Goal: Task Accomplishment & Management: Complete application form

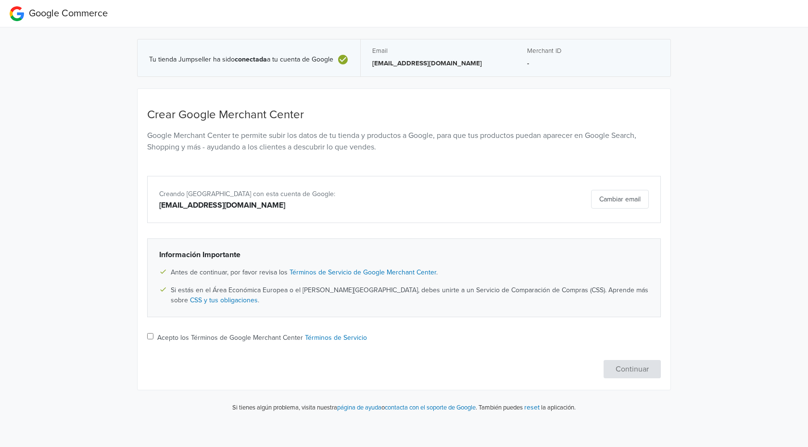
click at [149, 334] on input "Acepto los Términos de Google Merchant Center Términos de Servicio" at bounding box center [150, 336] width 6 height 6
checkbox input "true"
click at [629, 368] on button "Continuar" at bounding box center [632, 369] width 57 height 18
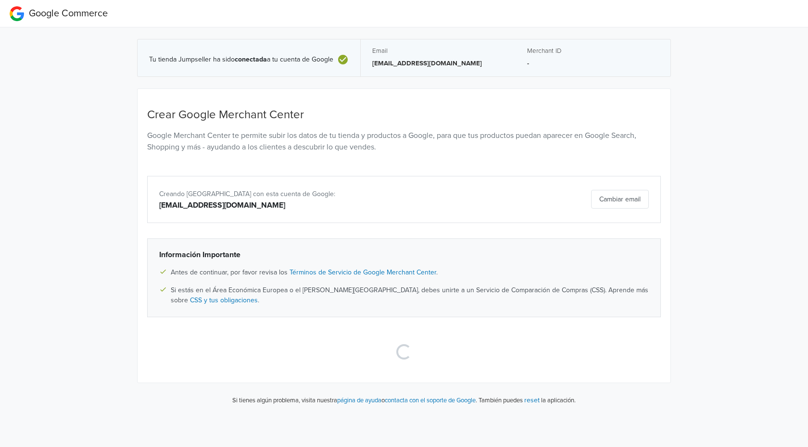
select select "cl"
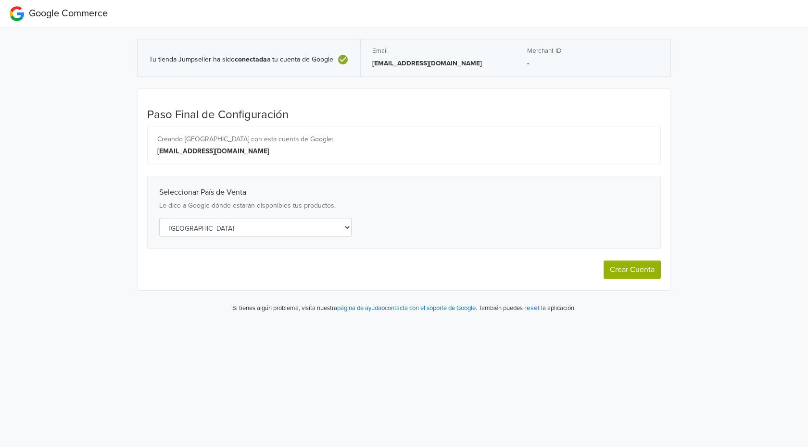
click at [649, 268] on button "Crear Cuenta" at bounding box center [632, 270] width 57 height 18
select select "cl"
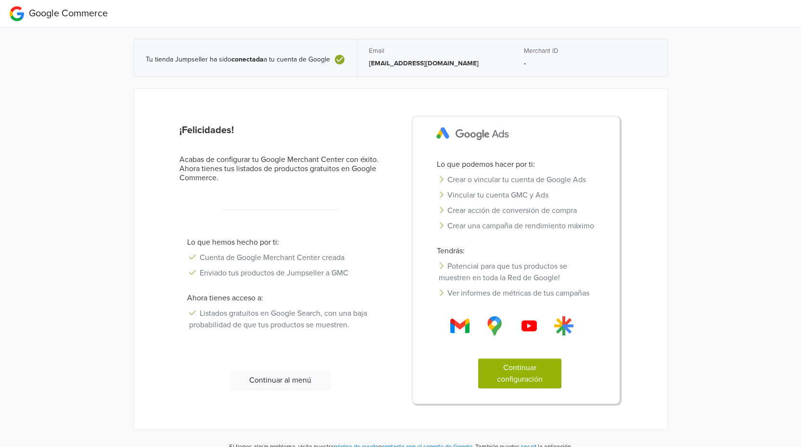
click at [535, 379] on button "Continuar configuración" at bounding box center [519, 374] width 83 height 30
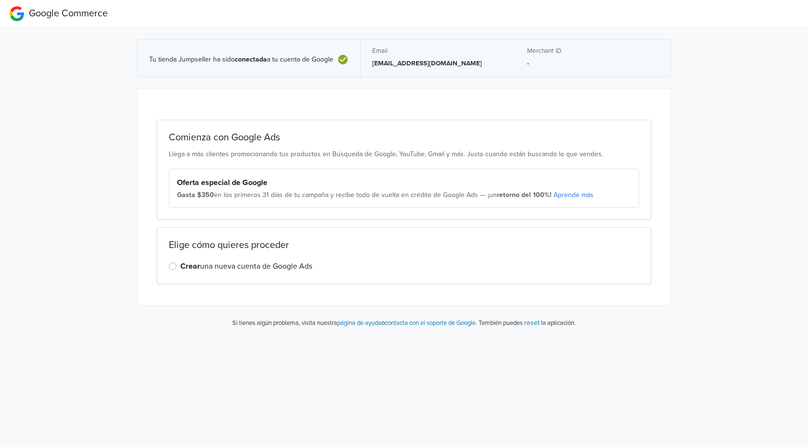
click at [251, 192] on div "Gasta $350 en los primeros 31 días de tu campaña y recibe todo de vuelta en cré…" at bounding box center [404, 195] width 454 height 10
click at [234, 132] on h2 "Comienza con Google Ads" at bounding box center [404, 138] width 470 height 12
click at [227, 269] on label "Crear una nueva cuenta de Google Ads" at bounding box center [246, 267] width 132 height 12
click at [0, 0] on input "Crear una nueva cuenta de Google Ads" at bounding box center [0, 0] width 0 height 0
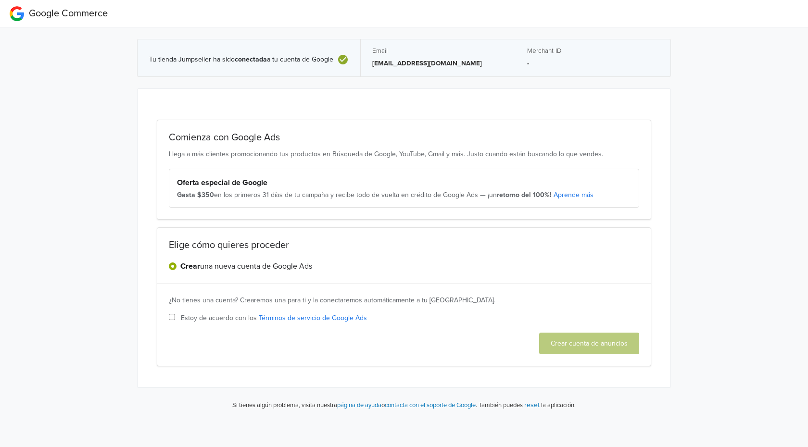
click at [170, 316] on input "Estoy de acuerdo con los Términos de servicio de Google Ads" at bounding box center [172, 317] width 6 height 6
checkbox input "true"
click at [595, 348] on button "Crear cuenta de anuncios" at bounding box center [589, 344] width 100 height 22
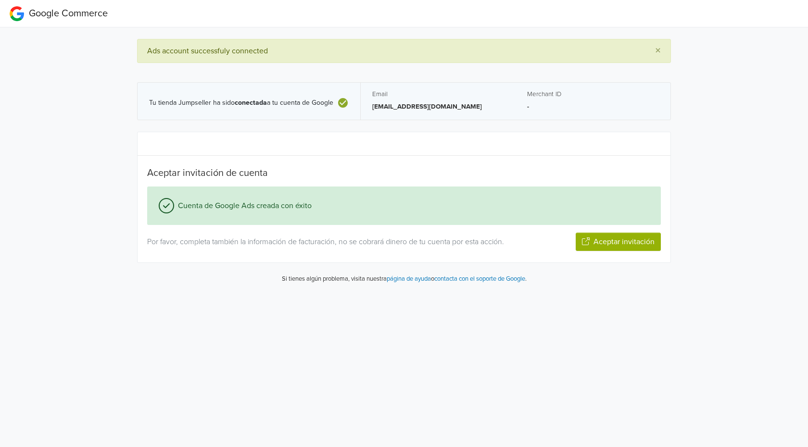
click at [592, 242] on button "Aceptar invitación" at bounding box center [618, 242] width 85 height 18
